Goal: Transaction & Acquisition: Subscribe to service/newsletter

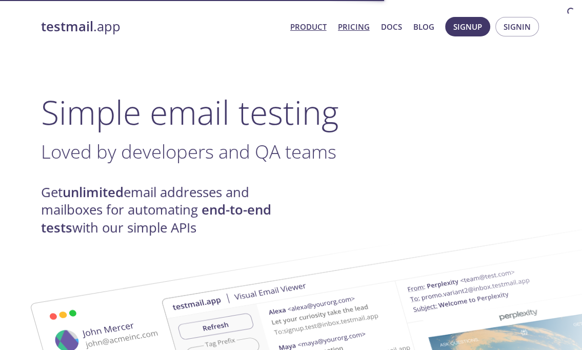
click at [359, 31] on link "Pricing" at bounding box center [354, 26] width 32 height 13
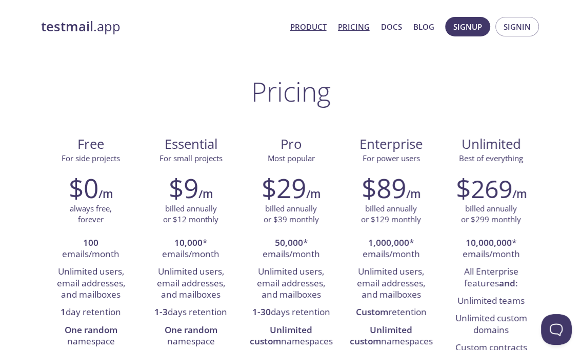
click at [311, 29] on link "Product" at bounding box center [308, 26] width 36 height 13
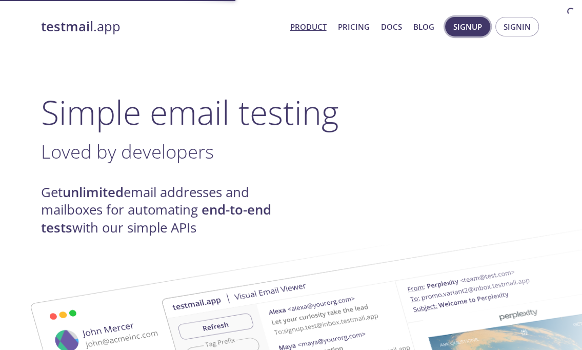
click at [463, 25] on span "Signup" at bounding box center [467, 26] width 29 height 13
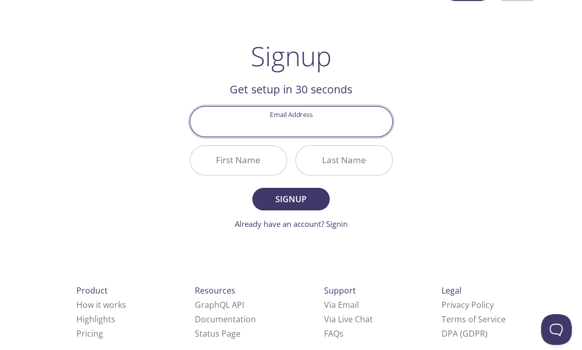
scroll to position [11, 0]
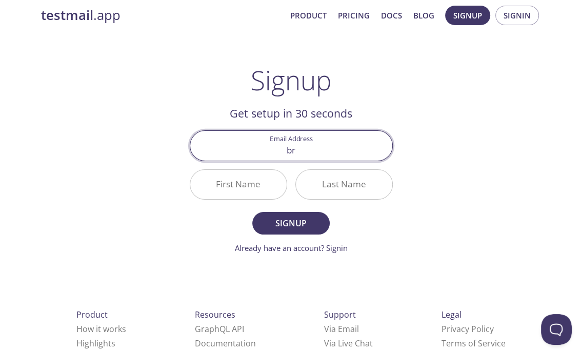
type input "b"
type input "[EMAIL_ADDRESS][DOMAIN_NAME]"
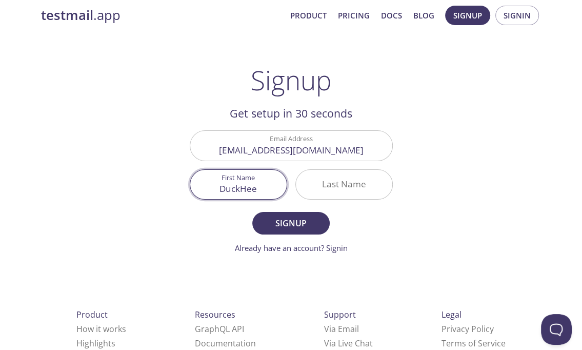
type input "DuckHee"
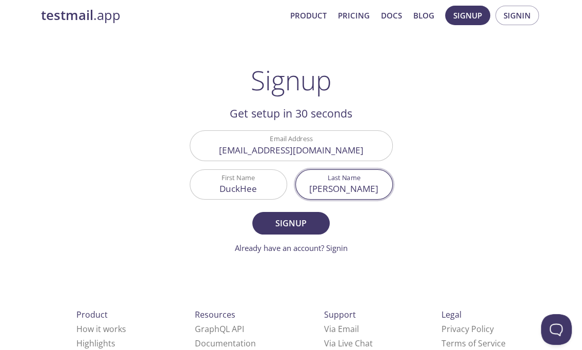
type input "[PERSON_NAME]"
click at [385, 222] on form "Email Address [EMAIL_ADDRESS][DOMAIN_NAME] First Name [PERSON_NAME] Last Name […" at bounding box center [291, 191] width 203 height 123
click at [308, 227] on span "Signup" at bounding box center [291, 223] width 54 height 14
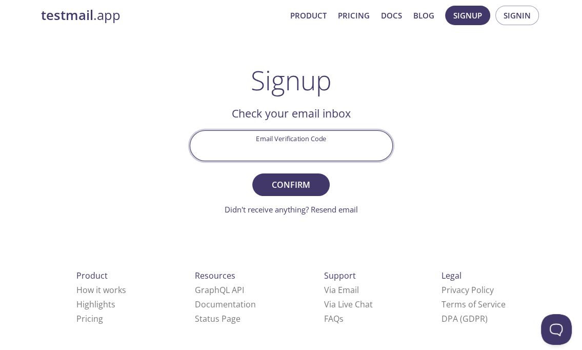
click at [324, 150] on input "Email Verification Code" at bounding box center [291, 145] width 202 height 29
paste input "7L73LYC"
type input "7L73LYC"
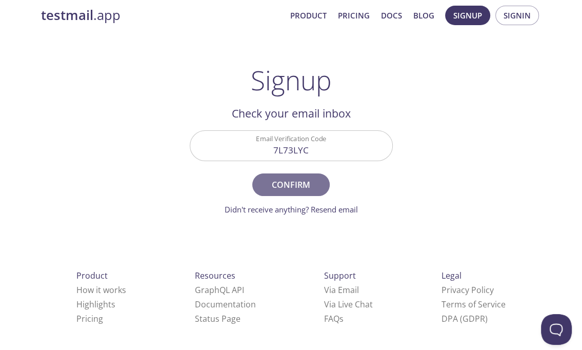
click at [299, 188] on span "Confirm" at bounding box center [291, 184] width 54 height 14
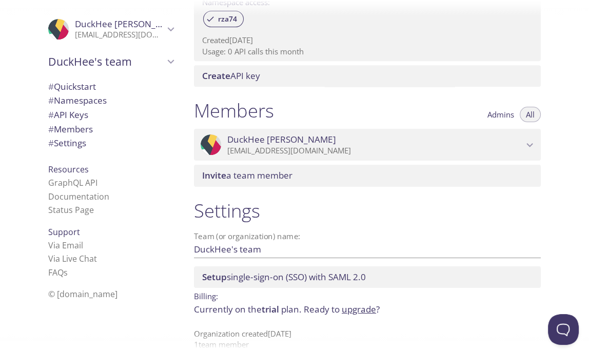
scroll to position [372, 0]
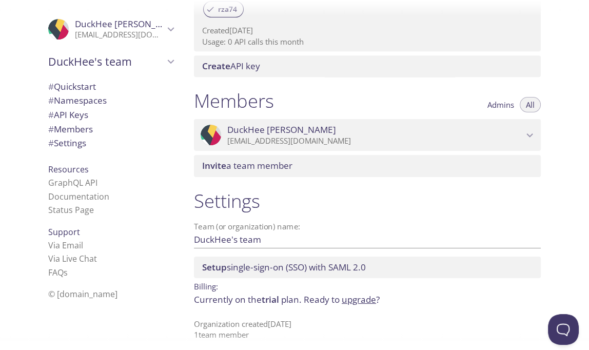
click at [287, 236] on input "DuckHee's team" at bounding box center [351, 239] width 314 height 17
click at [232, 234] on input "DuckHee's team" at bounding box center [351, 239] width 314 height 17
click at [390, 218] on div "Team (or organization) name: DuckHee's team Save" at bounding box center [367, 234] width 347 height 33
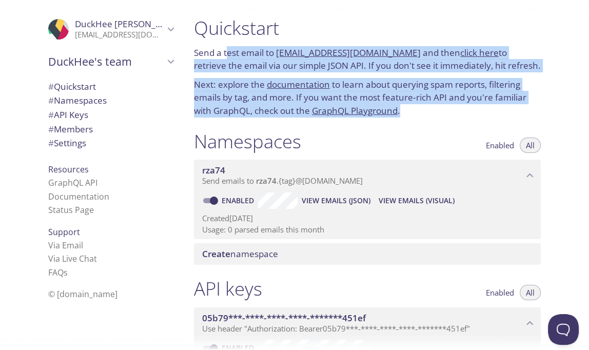
drag, startPoint x: 226, startPoint y: 52, endPoint x: 462, endPoint y: 113, distance: 243.7
click at [462, 113] on div "Quickstart Send a test email to [EMAIL_ADDRESS][DOMAIN_NAME] and then click her…" at bounding box center [367, 66] width 363 height 113
click at [462, 113] on p "Next: explore the documentation to learn about querying spam reports, filtering…" at bounding box center [367, 97] width 347 height 39
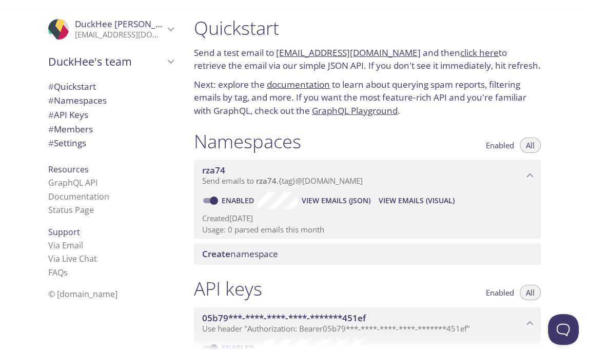
click at [478, 109] on p "Next: explore the documentation to learn about querying spam reports, filtering…" at bounding box center [367, 97] width 347 height 39
click at [72, 140] on span "# Settings" at bounding box center [67, 143] width 38 height 12
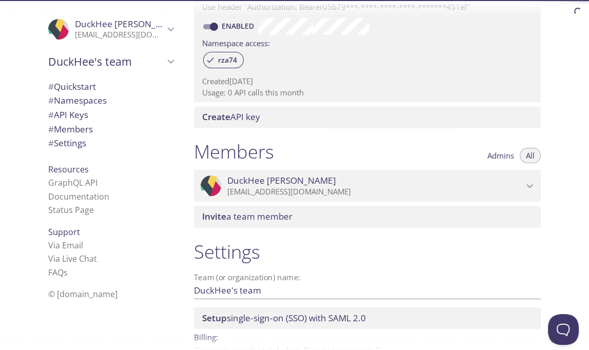
scroll to position [372, 0]
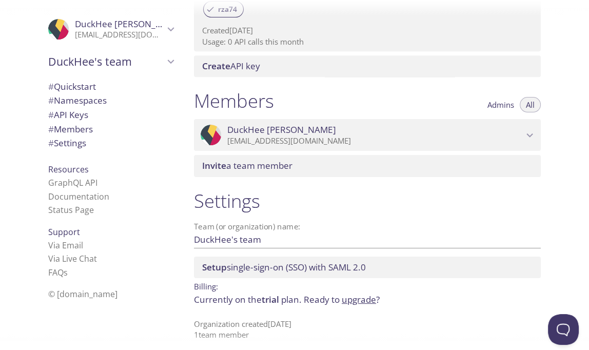
click at [352, 293] on link "upgrade" at bounding box center [359, 299] width 34 height 12
